Goal: Answer question/provide support: Share knowledge or assist other users

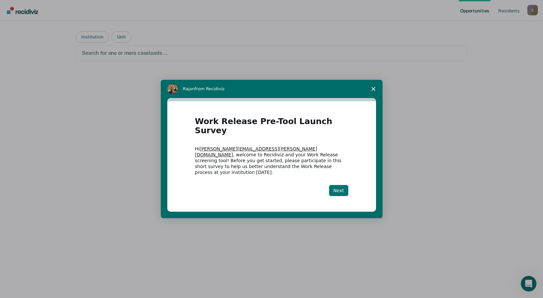
click at [342, 185] on button "Next" at bounding box center [338, 190] width 19 height 11
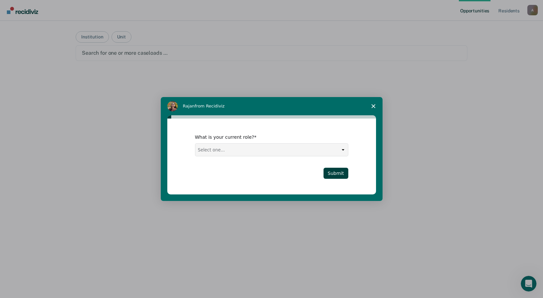
click at [341, 152] on select "Select one... Case Manager FUM Assistant [PERSON_NAME] [PERSON_NAME]" at bounding box center [271, 150] width 152 height 12
select select "Case Manager"
click at [195, 144] on select "Select one... Case Manager FUM Assistant [PERSON_NAME] [PERSON_NAME]" at bounding box center [271, 150] width 152 height 12
click at [332, 171] on button "Submit" at bounding box center [335, 173] width 25 height 11
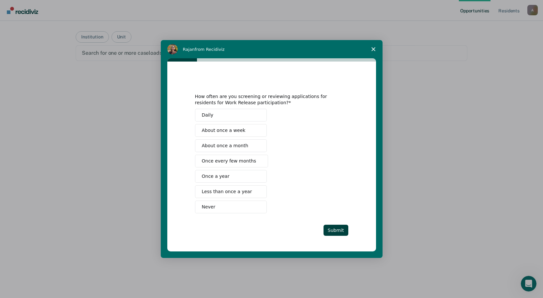
click at [246, 161] on span "Once every few months" at bounding box center [229, 161] width 54 height 7
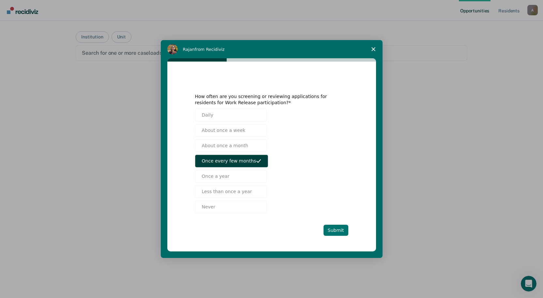
click at [341, 230] on button "Submit" at bounding box center [335, 230] width 25 height 11
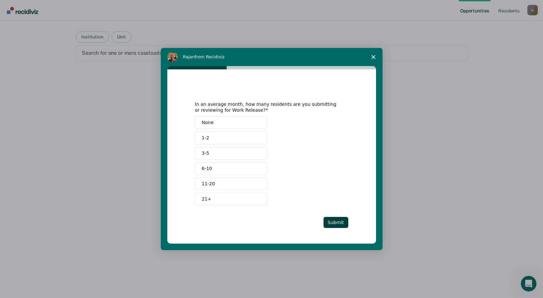
click at [225, 140] on button "1-2" at bounding box center [231, 138] width 72 height 13
click at [340, 223] on button "Submit" at bounding box center [335, 222] width 25 height 11
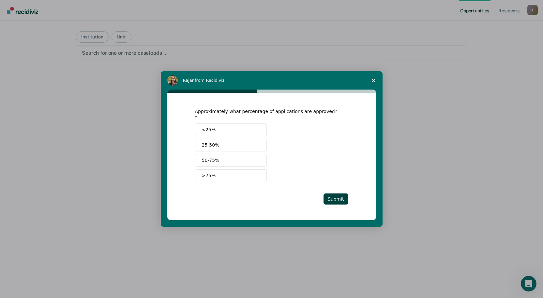
click at [223, 142] on button "25-50%" at bounding box center [231, 145] width 72 height 13
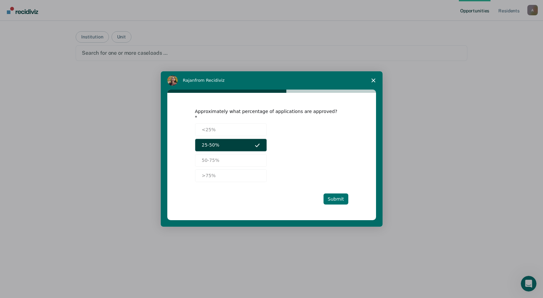
click at [336, 196] on button "Submit" at bounding box center [335, 199] width 25 height 11
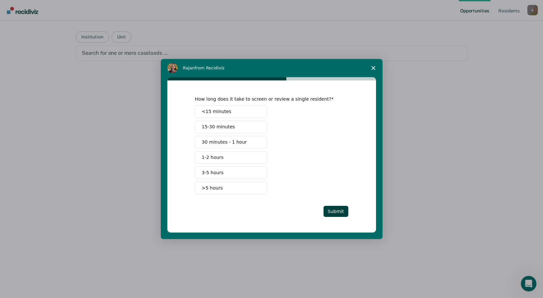
click at [235, 109] on button "<15 minutes" at bounding box center [231, 111] width 72 height 13
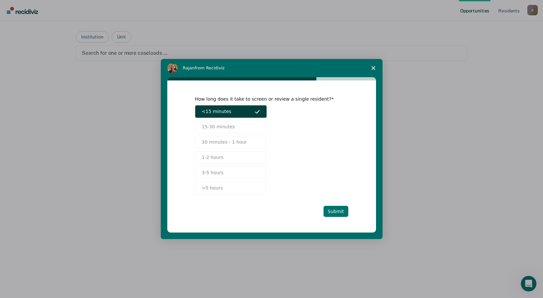
click at [338, 212] on button "Submit" at bounding box center [335, 211] width 25 height 11
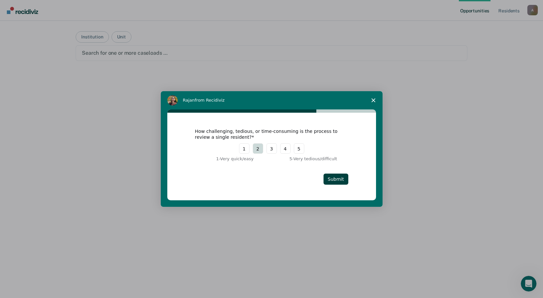
click at [259, 150] on button "2" at bounding box center [258, 148] width 10 height 10
click at [343, 179] on button "Submit" at bounding box center [335, 179] width 25 height 11
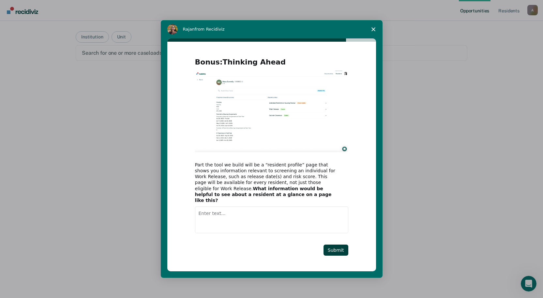
click at [217, 211] on textarea "Enter text..." at bounding box center [271, 220] width 153 height 27
click at [322, 211] on textarea "If resident has ever been on work release before or removed" at bounding box center [271, 220] width 153 height 27
click at [325, 211] on textarea "If resident has ever been on work release before or removed" at bounding box center [271, 220] width 153 height 27
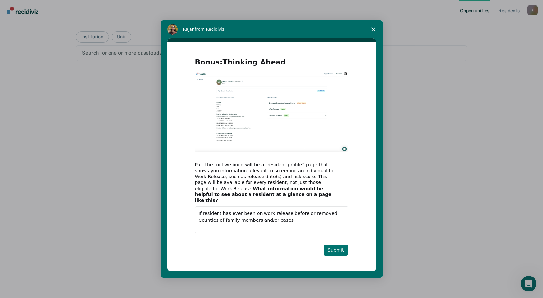
type textarea "If resident has ever been on work release before or removed Counties of family …"
click at [341, 245] on button "Submit" at bounding box center [335, 250] width 25 height 11
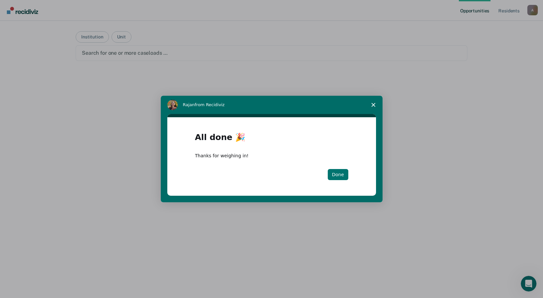
click at [341, 173] on button "Done" at bounding box center [337, 174] width 21 height 11
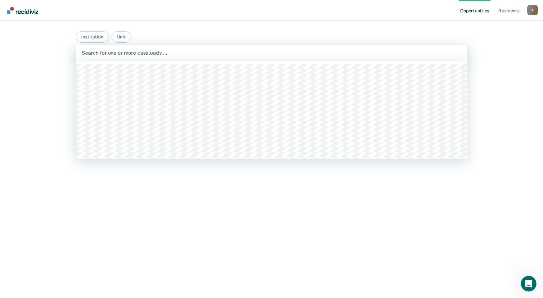
click at [166, 52] on div at bounding box center [271, 52] width 380 height 7
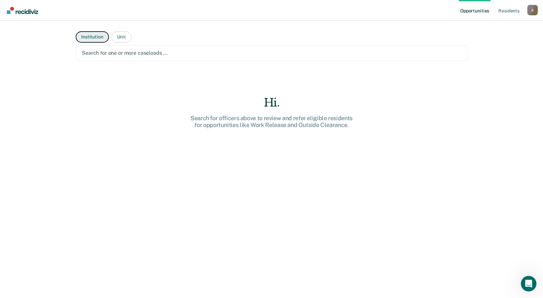
click at [97, 37] on button "Institution" at bounding box center [92, 36] width 33 height 11
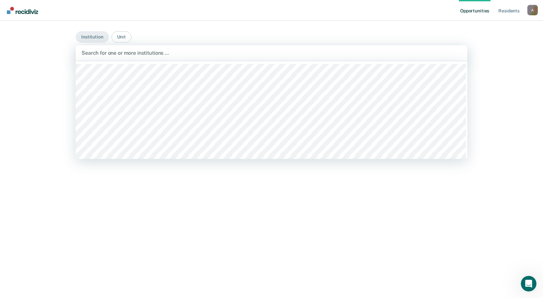
click at [116, 53] on div at bounding box center [271, 52] width 380 height 7
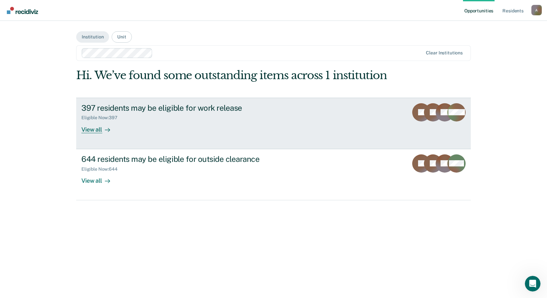
click at [90, 129] on div "View all" at bounding box center [99, 127] width 36 height 13
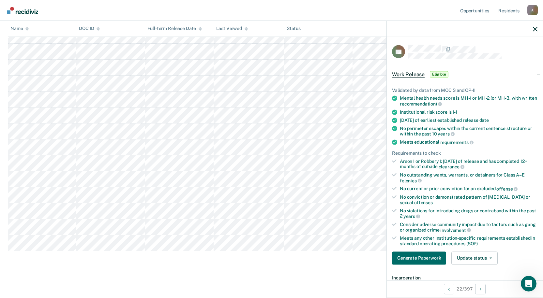
scroll to position [13, 0]
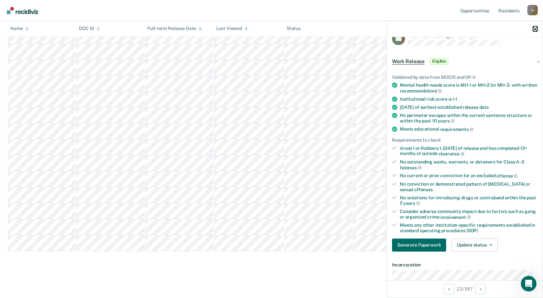
click at [535, 28] on icon "button" at bounding box center [534, 29] width 5 height 5
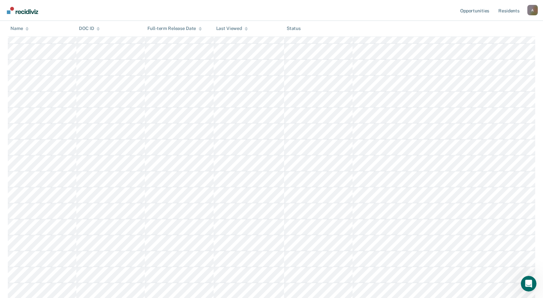
scroll to position [446, 0]
